Goal: Transaction & Acquisition: Purchase product/service

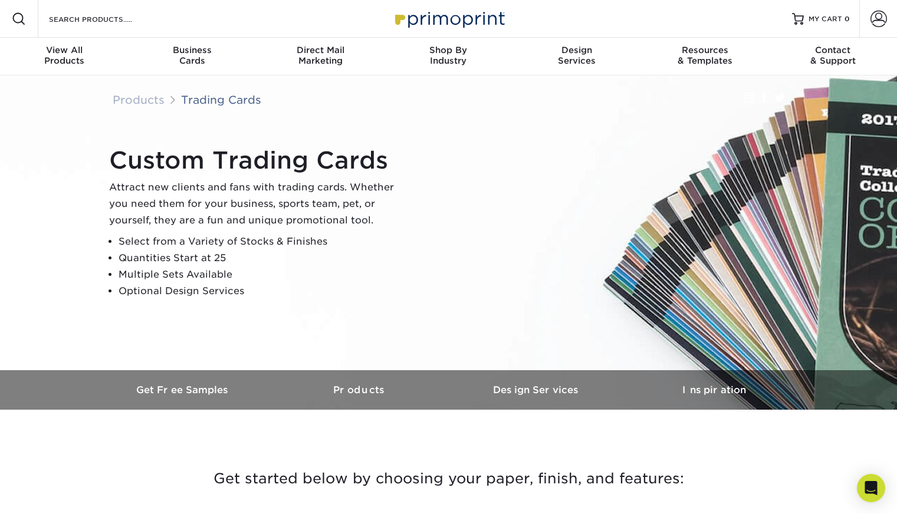
scroll to position [533, 0]
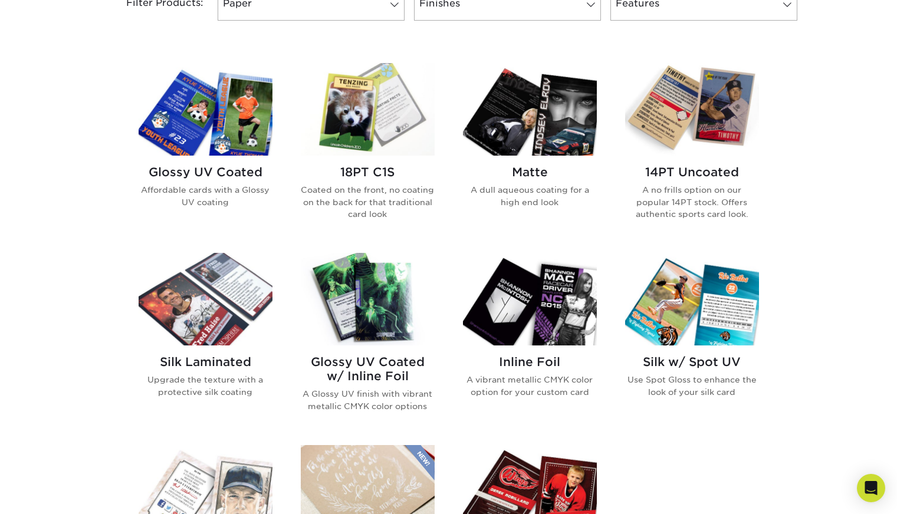
click at [519, 144] on img at bounding box center [530, 109] width 134 height 93
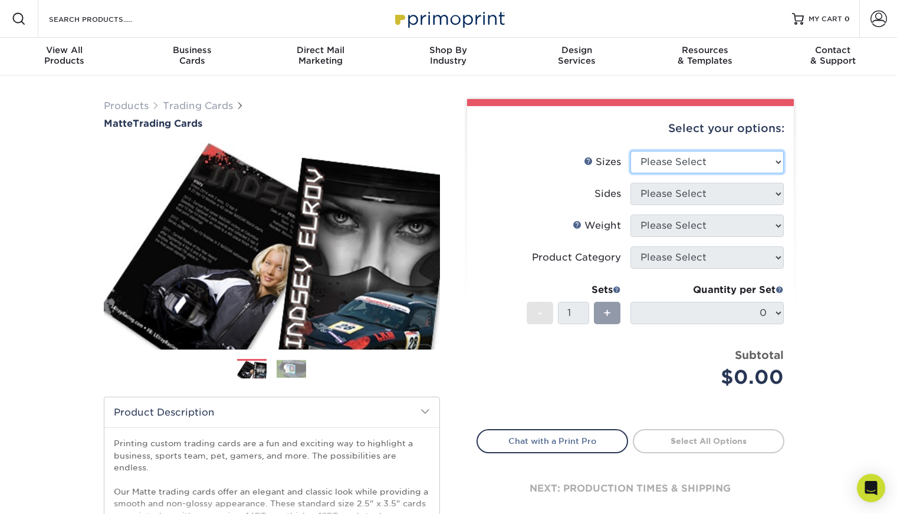
click at [639, 173] on select "Please Select 2.5" x 3.5"" at bounding box center [706, 162] width 153 height 22
select select "2.50x3.50"
click at [630, 151] on select "Please Select 2.5" x 3.5"" at bounding box center [706, 162] width 153 height 22
click at [651, 192] on select "Please Select Print Both Sides Print Front Only" at bounding box center [706, 194] width 153 height 22
select select "13abbda7-1d64-4f25-8bb2-c179b224825d"
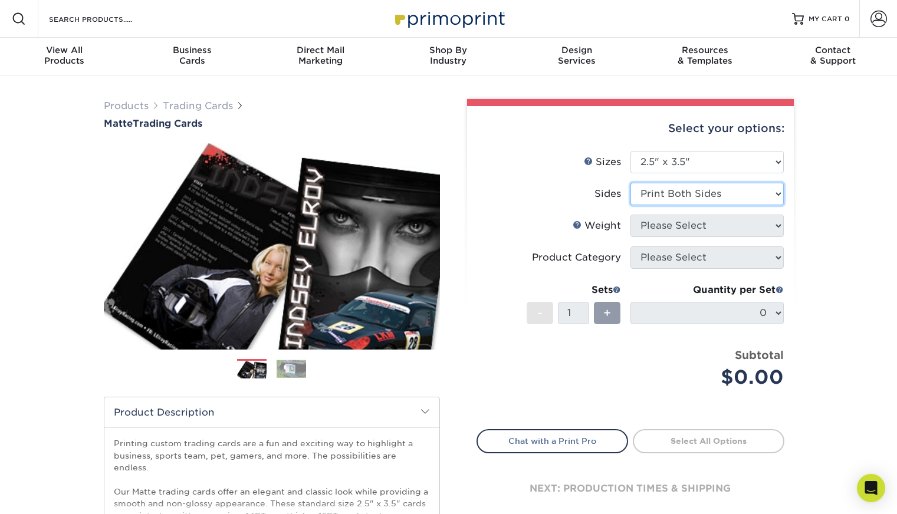
click at [630, 183] on select "Please Select Print Both Sides Print Front Only" at bounding box center [706, 194] width 153 height 22
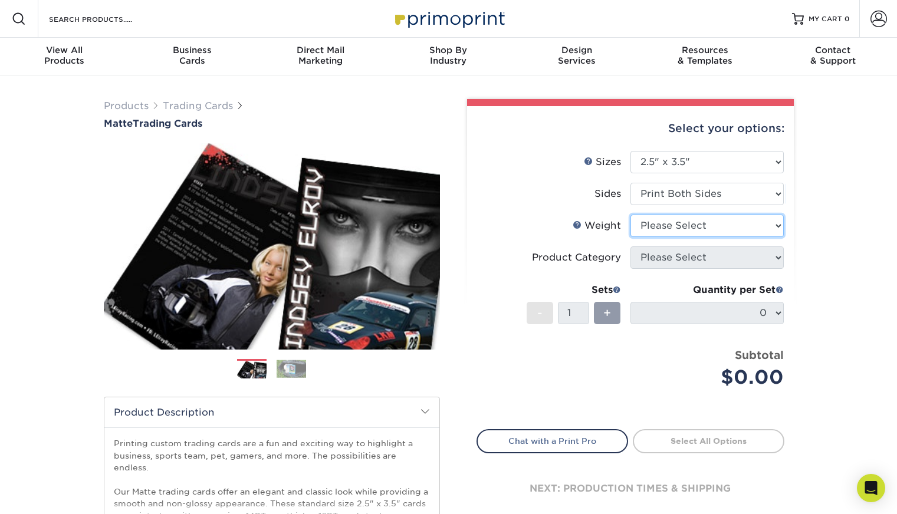
click at [656, 225] on select "Please Select 16PT 14PT" at bounding box center [706, 226] width 153 height 22
click at [578, 225] on link "Weight Help" at bounding box center [577, 224] width 9 height 9
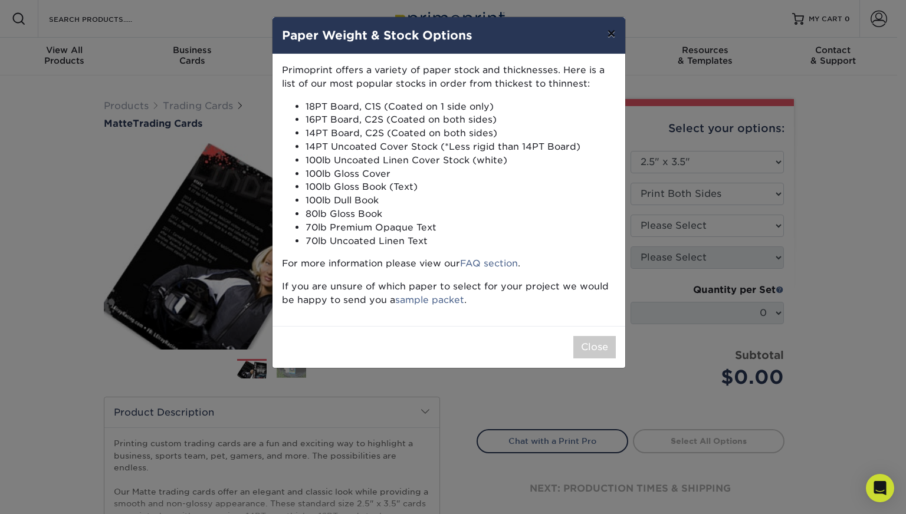
click at [609, 36] on button "×" at bounding box center [610, 33] width 27 height 33
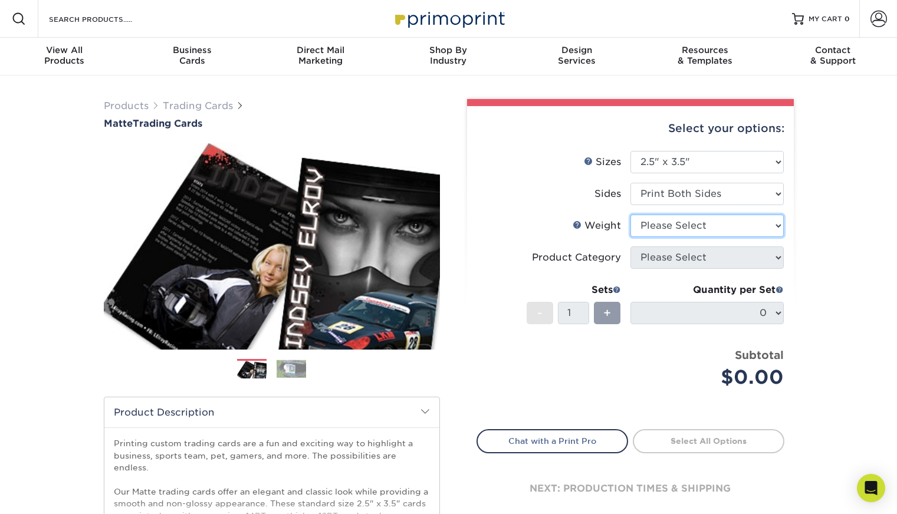
click at [662, 220] on select "Please Select 16PT 14PT" at bounding box center [706, 226] width 153 height 22
drag, startPoint x: 662, startPoint y: 220, endPoint x: 580, endPoint y: 224, distance: 82.1
click at [580, 224] on link "Weight Help" at bounding box center [577, 224] width 9 height 9
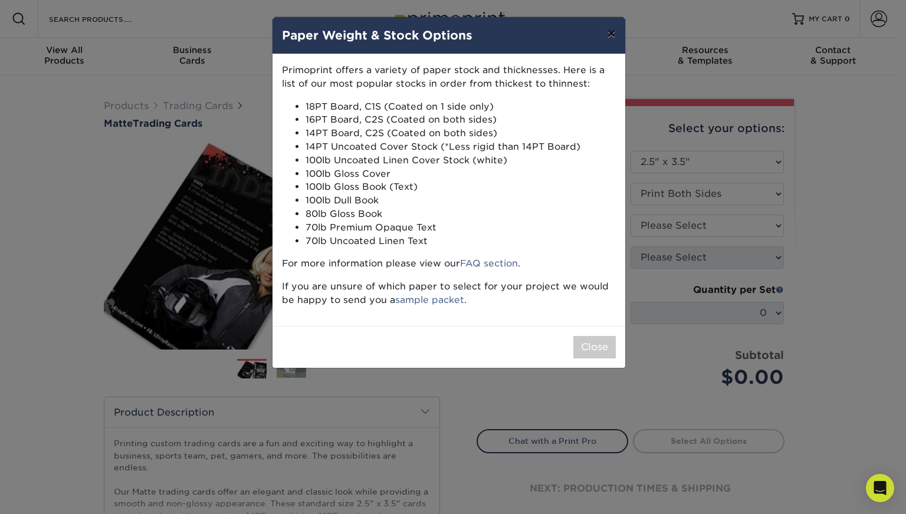
click at [616, 30] on button "×" at bounding box center [610, 33] width 27 height 33
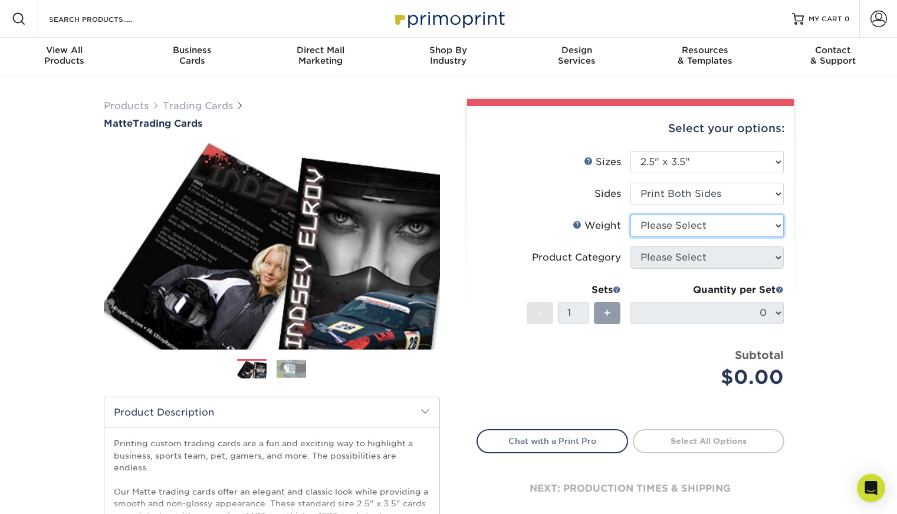
click at [658, 222] on select "Please Select 16PT 14PT" at bounding box center [706, 226] width 153 height 22
select select "16PT"
click at [630, 215] on select "Please Select 16PT 14PT" at bounding box center [706, 226] width 153 height 22
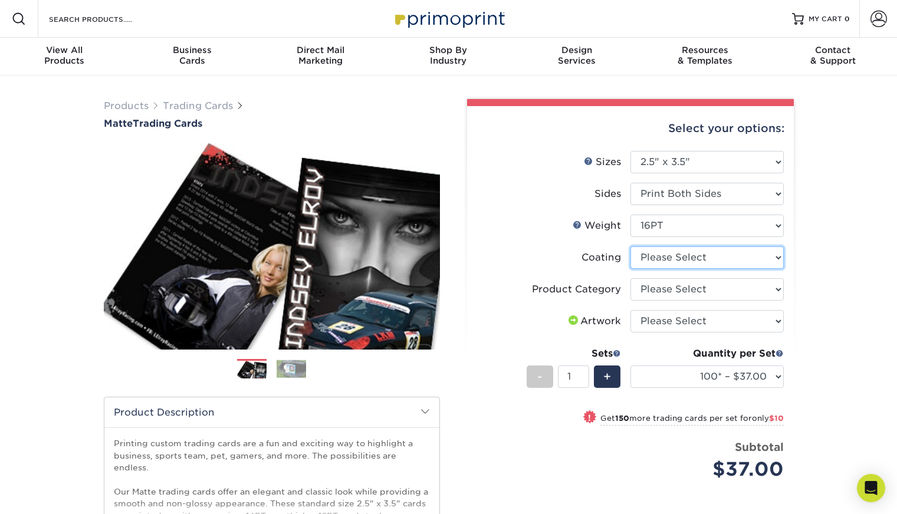
click at [656, 259] on select at bounding box center [706, 258] width 153 height 22
select select "121bb7b5-3b4d-429f-bd8d-bbf80e953313"
click at [630, 247] on select at bounding box center [706, 258] width 153 height 22
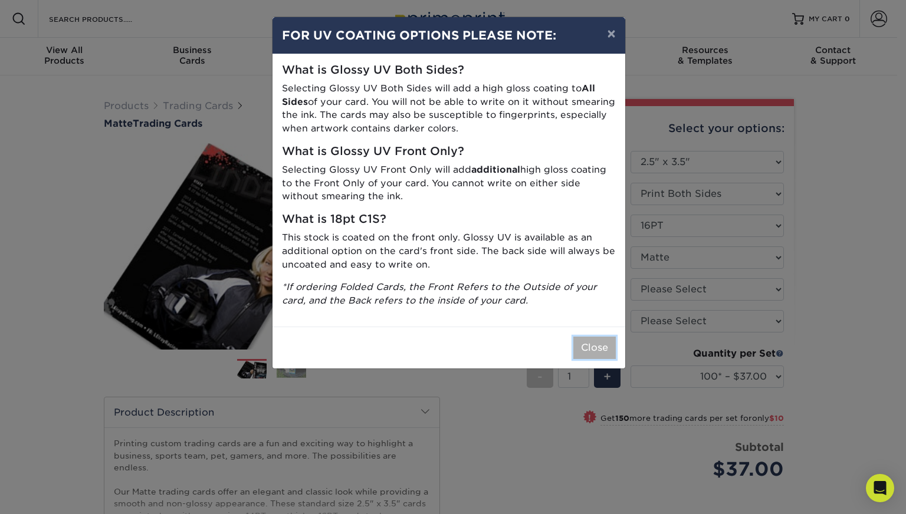
click at [597, 340] on button "Close" at bounding box center [594, 348] width 42 height 22
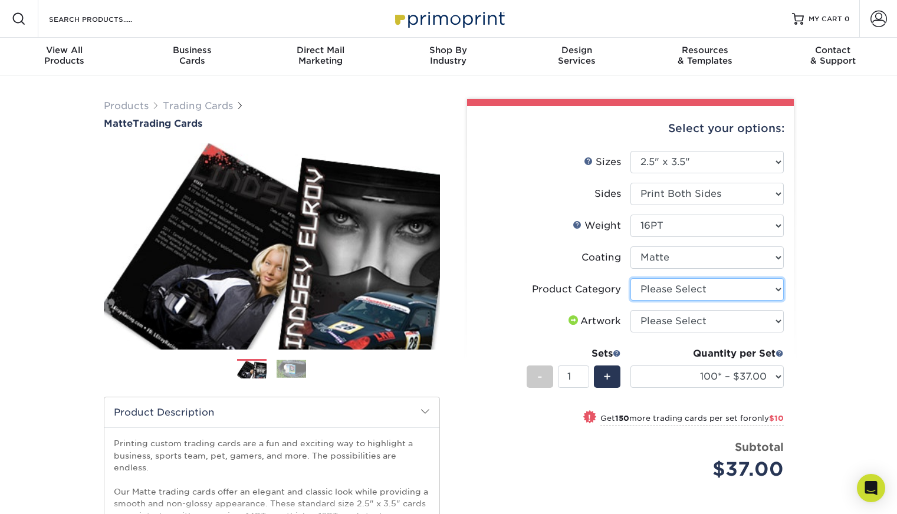
click at [669, 285] on select "Please Select Trading Cards" at bounding box center [706, 289] width 153 height 22
select select "c2f9bce9-36c2-409d-b101-c29d9d031e18"
click at [630, 278] on select "Please Select Trading Cards" at bounding box center [706, 289] width 153 height 22
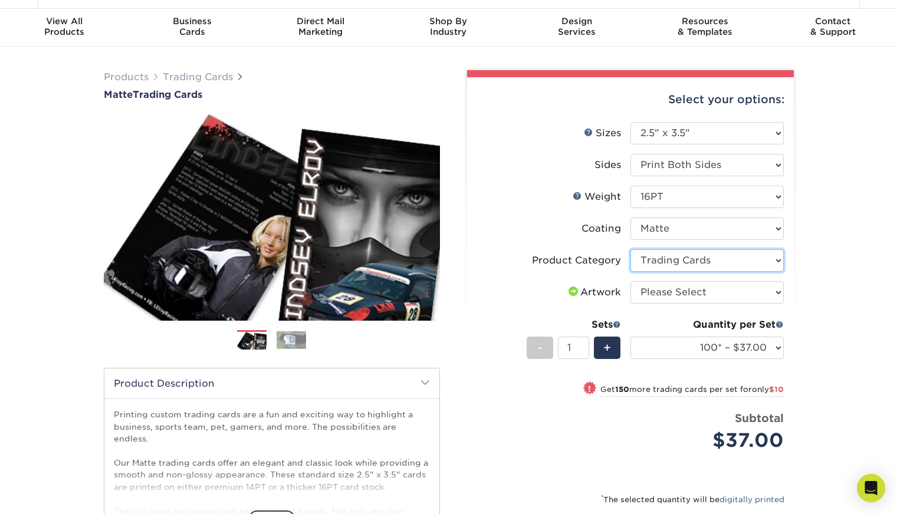
scroll to position [30, 0]
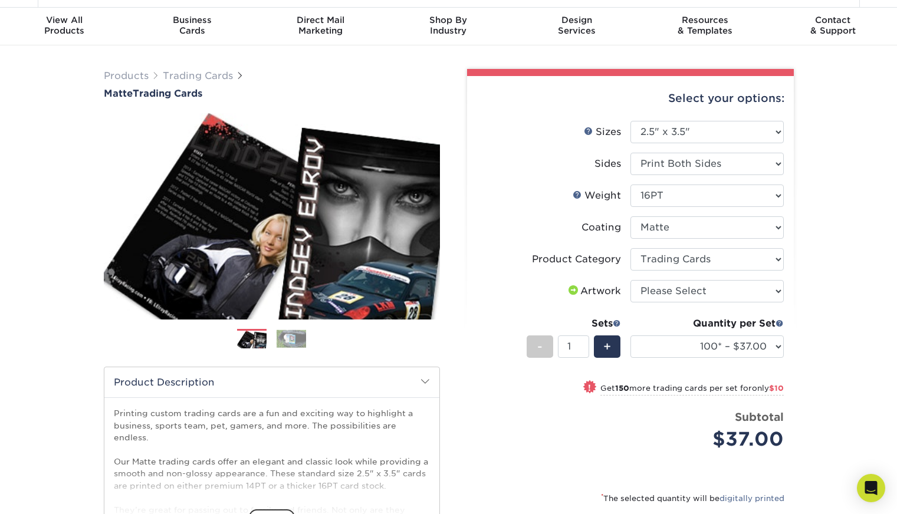
click at [640, 442] on div "$37.00" at bounding box center [711, 439] width 144 height 28
click at [709, 355] on select "100* – $37.00 250* – $47.00 500* – $58.00 1000 – $71.00 2500 – $141.00 5000 – $…" at bounding box center [706, 347] width 153 height 22
click at [630, 336] on select "100* – $37.00 250* – $47.00 500* – $58.00 1000 – $71.00 2500 – $141.00 5000 – $…" at bounding box center [706, 347] width 153 height 22
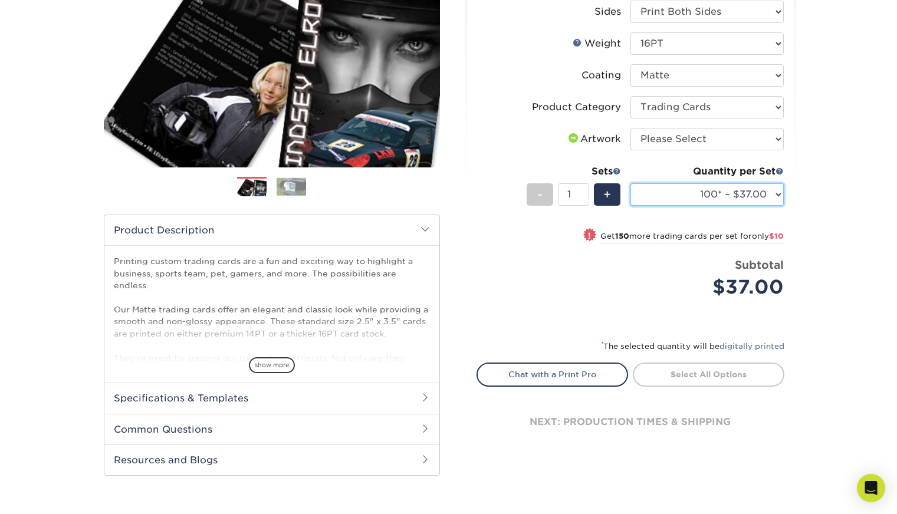
scroll to position [224, 0]
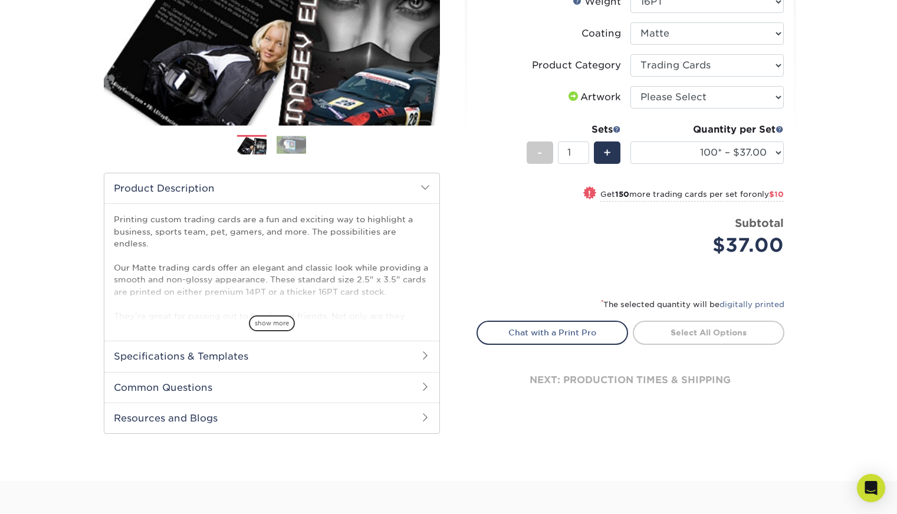
click at [295, 348] on h2 "Specifications & Templates" at bounding box center [271, 356] width 335 height 31
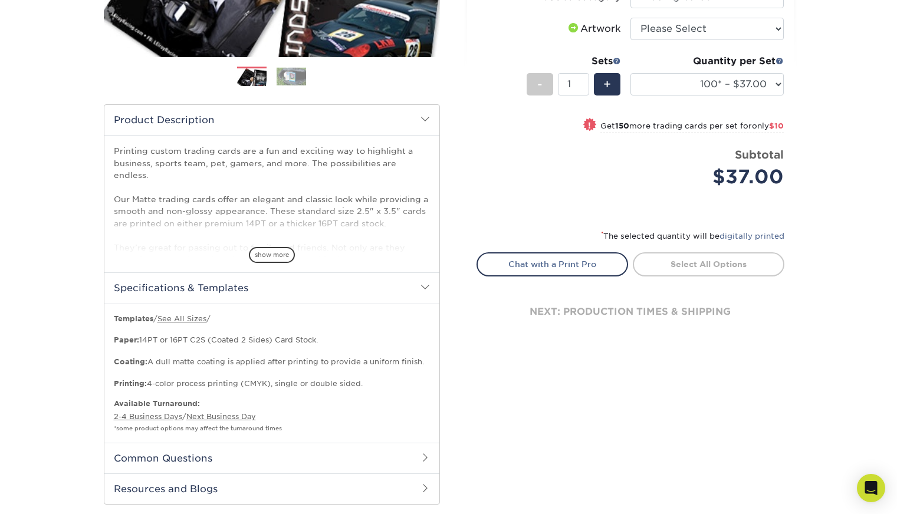
scroll to position [311, 0]
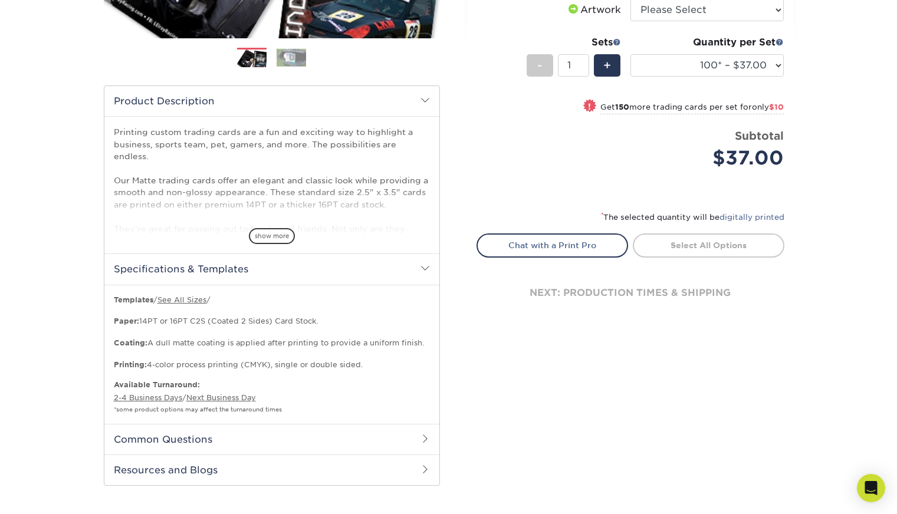
click at [264, 443] on h2 "Common Questions" at bounding box center [271, 439] width 335 height 31
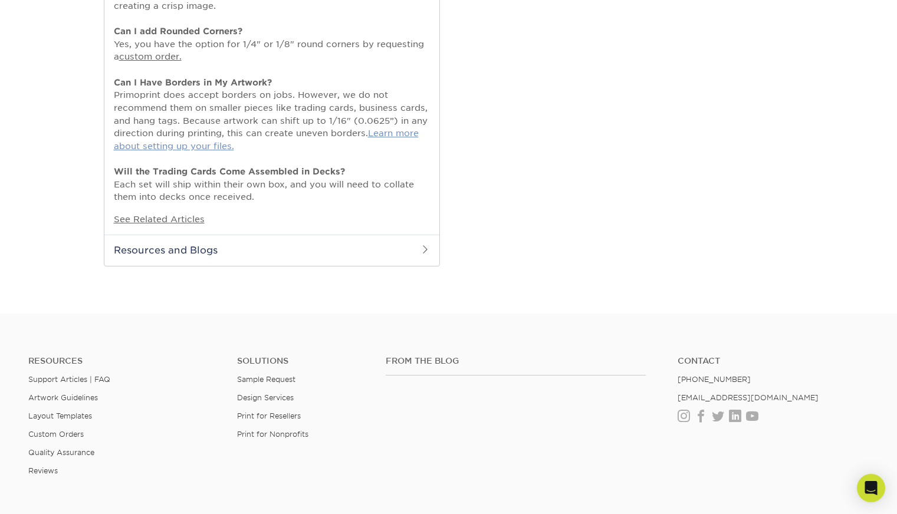
scroll to position [756, 0]
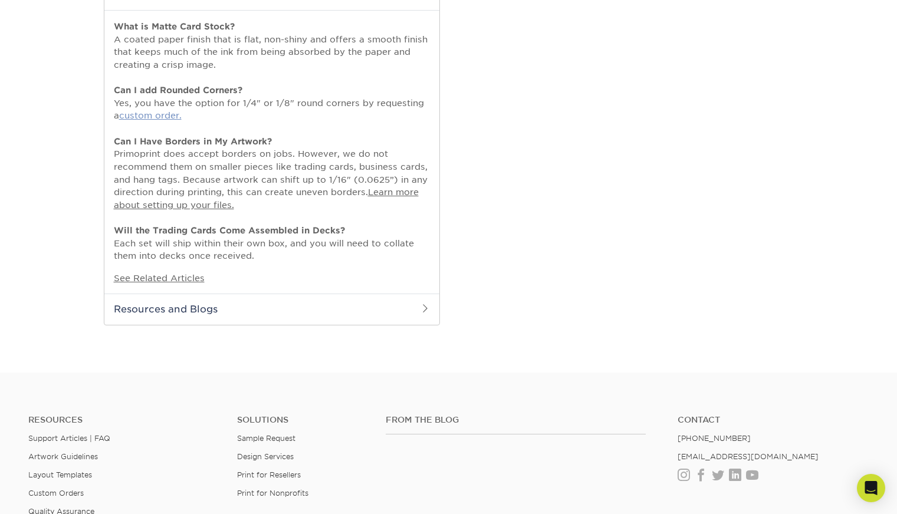
click at [160, 114] on link "custom order." at bounding box center [150, 115] width 63 height 10
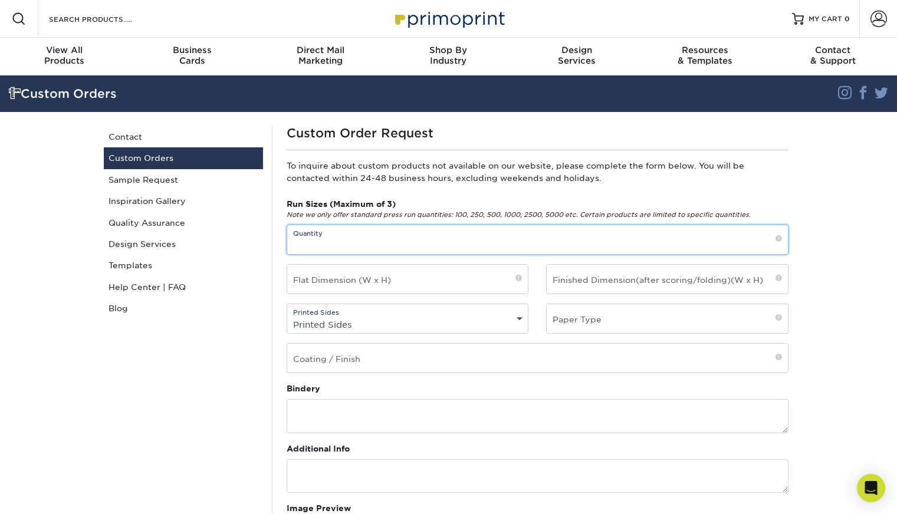
click at [346, 236] on input "text" at bounding box center [537, 239] width 501 height 29
